Goal: Task Accomplishment & Management: Use online tool/utility

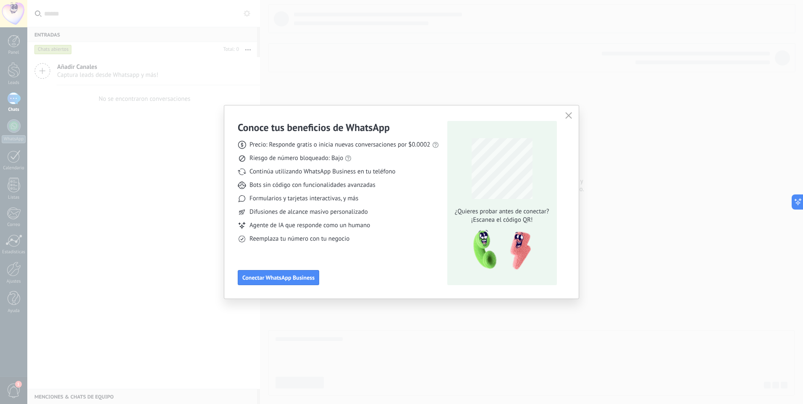
click at [158, 190] on div "Conoce tus beneficios de WhatsApp Precio: Responde gratis o inicia nuevas conve…" at bounding box center [401, 202] width 803 height 404
click at [569, 115] on use "button" at bounding box center [568, 115] width 6 height 6
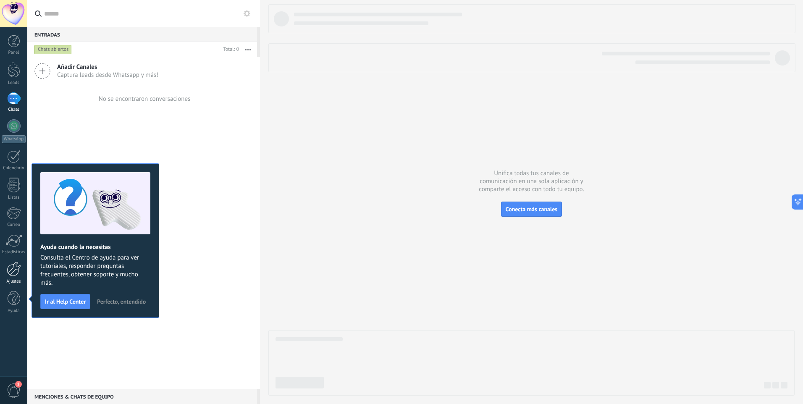
click at [14, 268] on div at bounding box center [14, 269] width 14 height 15
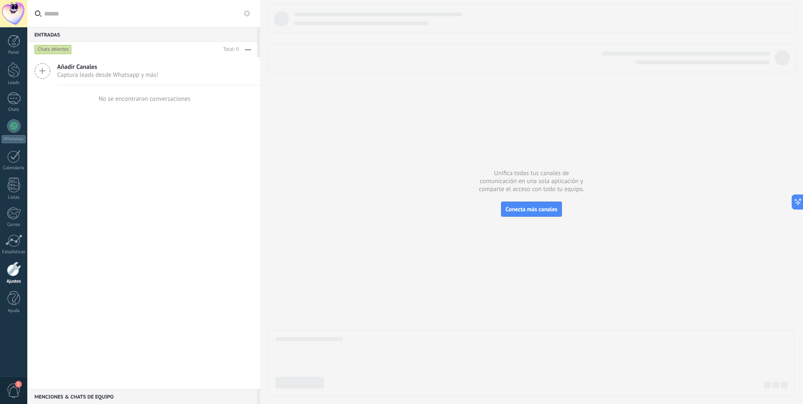
click at [16, 266] on div at bounding box center [14, 269] width 14 height 15
click at [13, 275] on div at bounding box center [14, 269] width 14 height 15
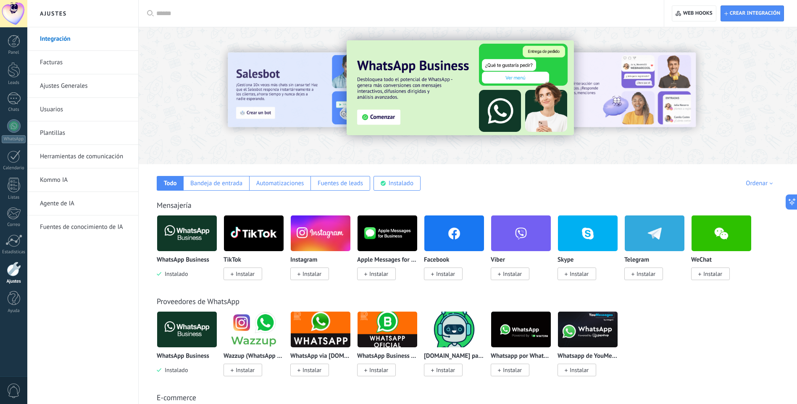
click at [58, 42] on link "Integración" at bounding box center [85, 39] width 90 height 24
click at [768, 12] on span "Crear integración" at bounding box center [755, 13] width 50 height 7
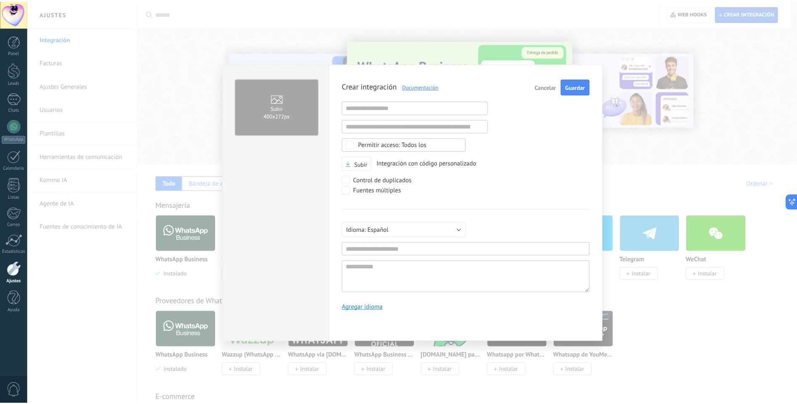
scroll to position [8, 0]
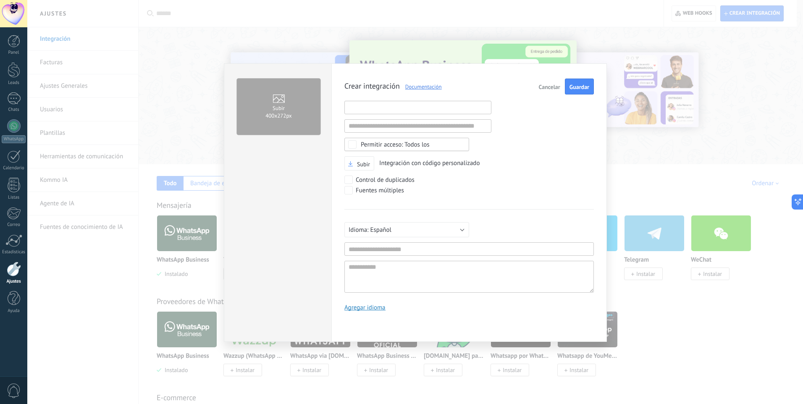
click at [413, 111] on input "text" at bounding box center [417, 107] width 147 height 13
click at [439, 126] on input "text" at bounding box center [417, 125] width 147 height 13
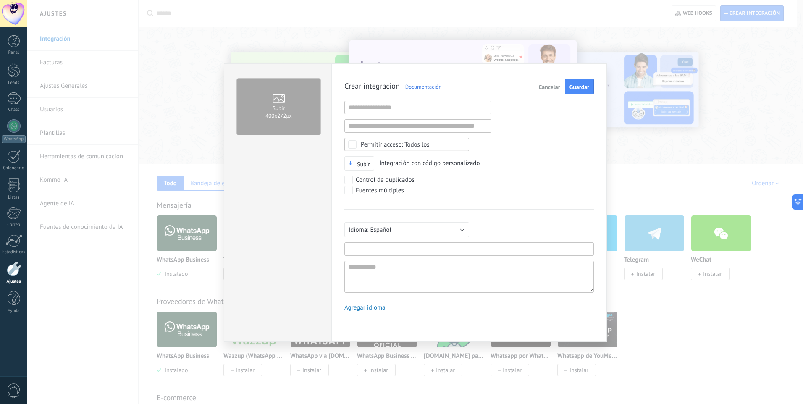
click at [380, 247] on input "text" at bounding box center [469, 248] width 250 height 13
click at [373, 268] on textarea at bounding box center [469, 277] width 250 height 32
click at [547, 184] on div "Control de duplicados" at bounding box center [449, 181] width 210 height 11
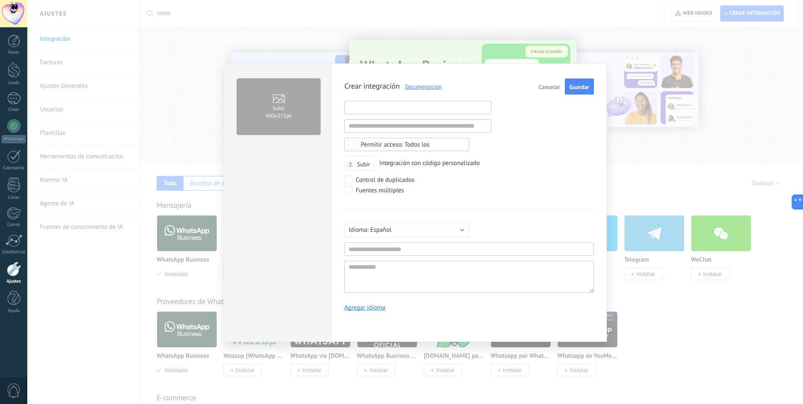
click at [393, 108] on input "text" at bounding box center [417, 107] width 147 height 13
click at [386, 128] on input "text" at bounding box center [417, 125] width 147 height 13
click at [393, 148] on div "Todos los" at bounding box center [406, 144] width 125 height 13
click at [510, 170] on div "Crear integración Documentación Cancelar Guardar URL inválida URL inválida Ning…" at bounding box center [469, 198] width 250 height 239
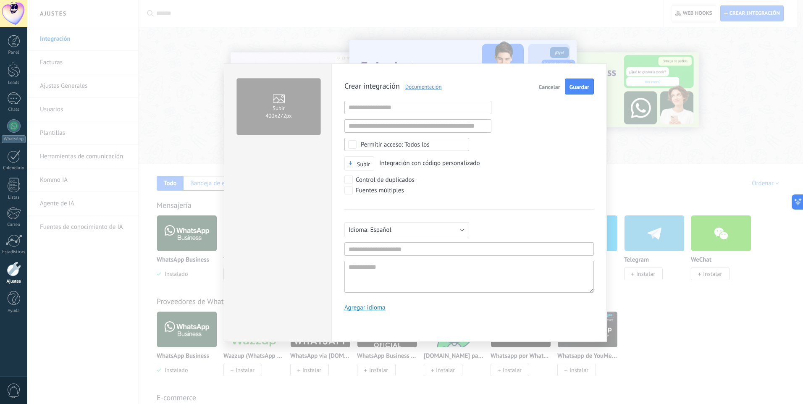
click at [419, 164] on span "Integración con código personalizado" at bounding box center [429, 163] width 100 height 8
click at [396, 110] on input "text" at bounding box center [417, 107] width 147 height 13
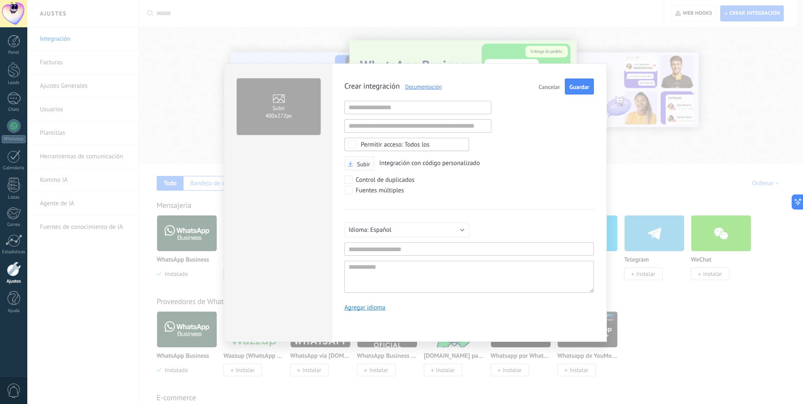
click at [358, 167] on span "Subir" at bounding box center [363, 164] width 13 height 6
click at [0, 0] on input "Subir" at bounding box center [0, 0] width 0 height 0
click at [353, 181] on label "Control de duplicados" at bounding box center [379, 180] width 70 height 8
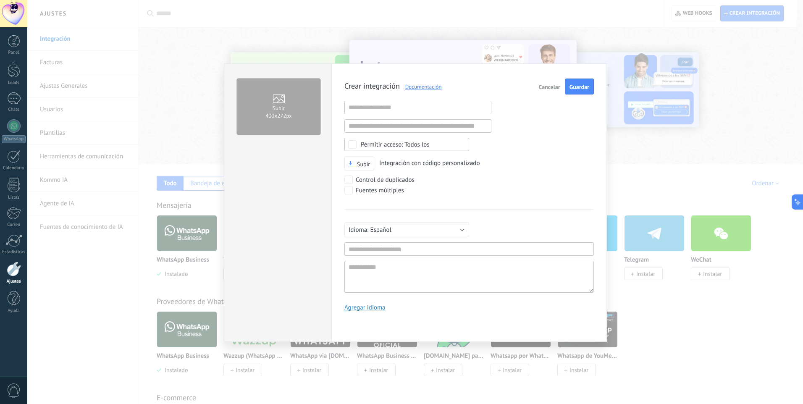
click at [550, 88] on span "Cancelar" at bounding box center [549, 87] width 21 height 6
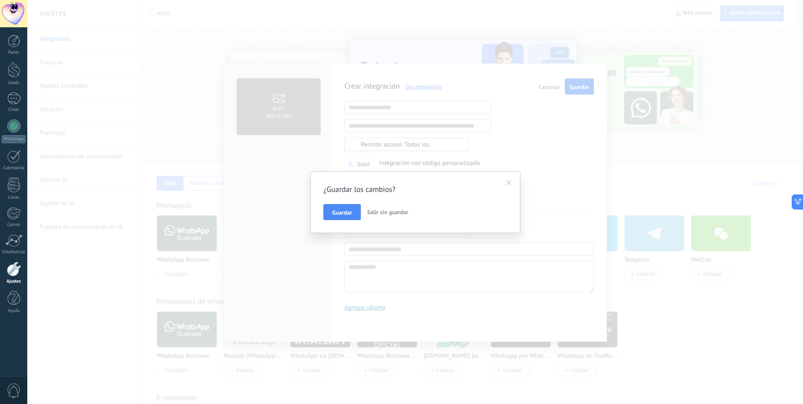
click at [508, 183] on span at bounding box center [508, 183] width 5 height 6
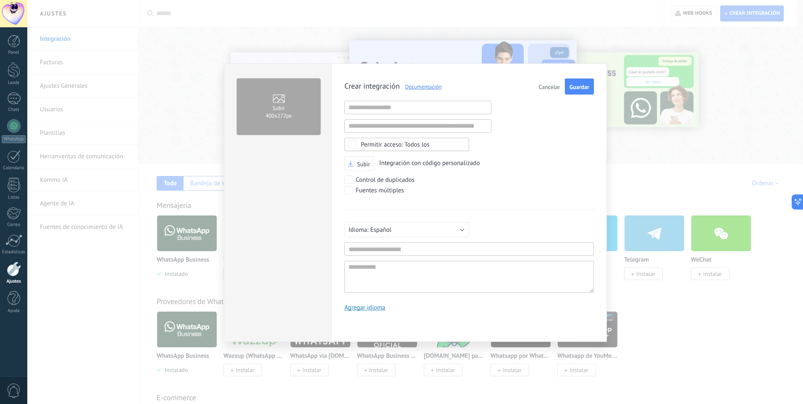
click at [550, 87] on span "Cancelar" at bounding box center [549, 87] width 21 height 6
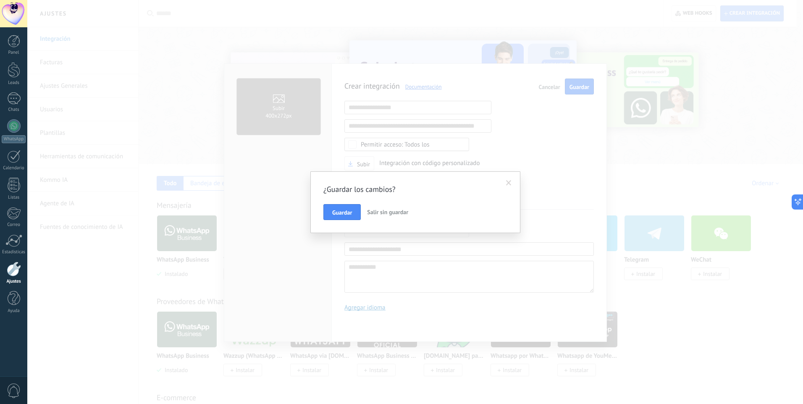
click at [378, 211] on span "Salir sin guardar" at bounding box center [387, 212] width 41 height 8
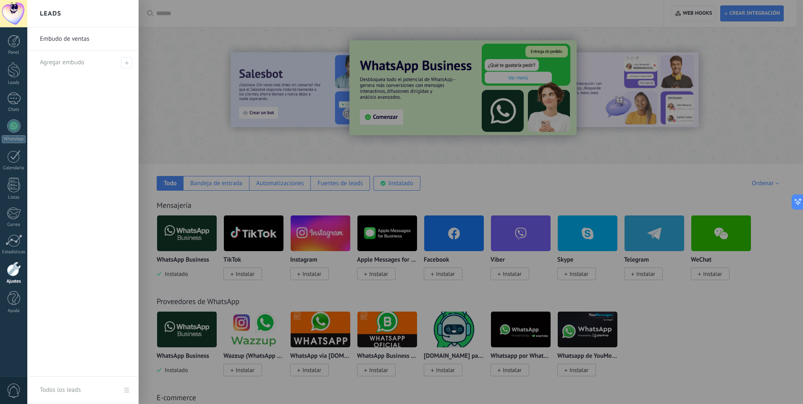
click at [721, 130] on div at bounding box center [428, 202] width 803 height 404
